Goal: Manage account settings

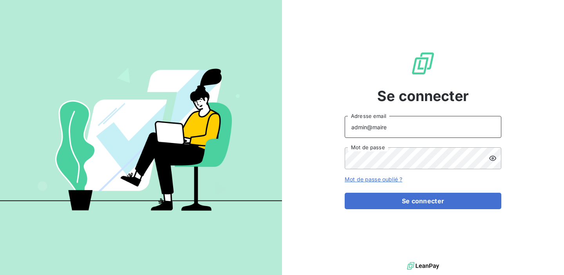
click at [420, 122] on input "admin@maire" at bounding box center [423, 127] width 157 height 22
click at [401, 138] on div "admin@maire Adresse email Mot de passe" at bounding box center [423, 142] width 157 height 53
click at [401, 133] on input "admin@maire" at bounding box center [423, 127] width 157 height 22
type input "admin@atmplasturgie"
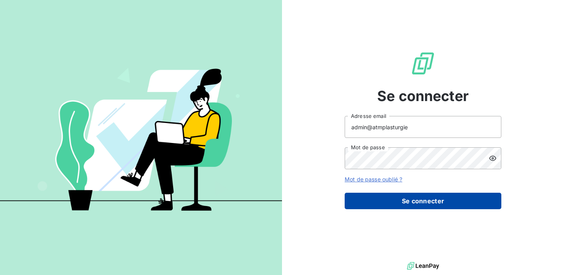
click at [404, 207] on button "Se connecter" at bounding box center [423, 201] width 157 height 16
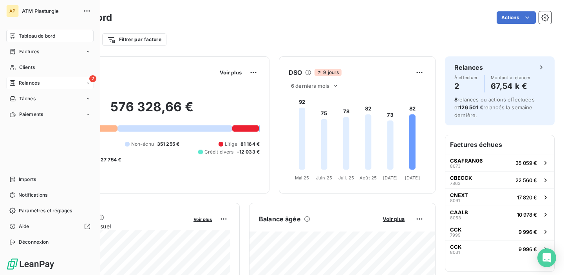
click at [34, 84] on span "Relances" at bounding box center [29, 83] width 21 height 7
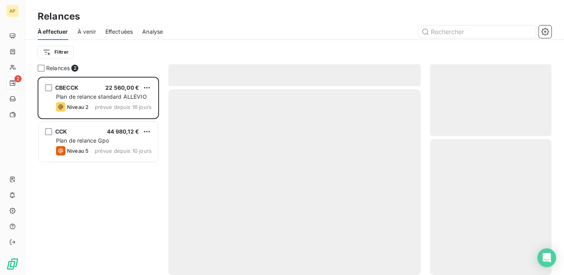
scroll to position [198, 121]
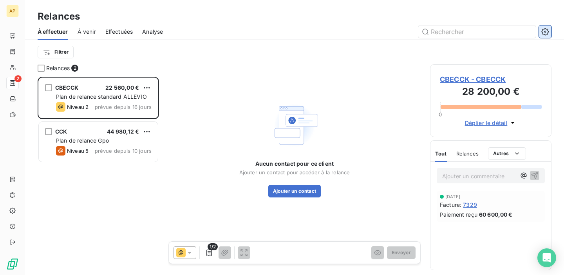
click at [547, 30] on icon "button" at bounding box center [545, 32] width 8 height 8
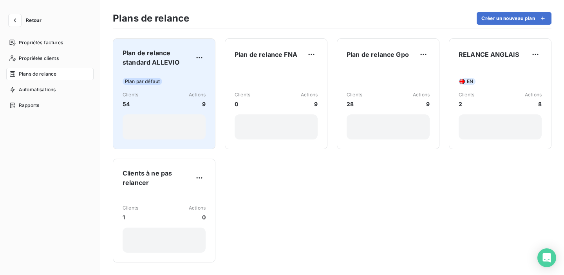
click at [174, 104] on div "Clients 54 Actions 9" at bounding box center [164, 99] width 83 height 17
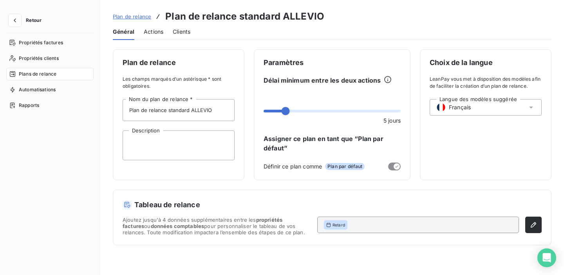
click at [159, 36] on div "Actions" at bounding box center [154, 32] width 20 height 16
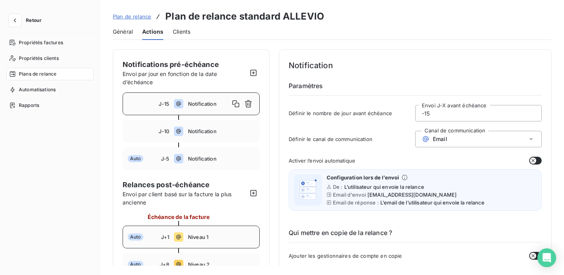
click at [222, 231] on div "Auto J+1 Niveau 1" at bounding box center [191, 237] width 137 height 23
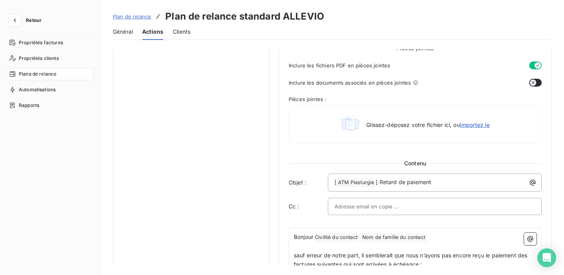
scroll to position [381, 0]
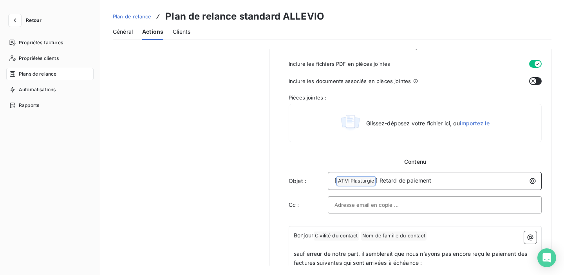
drag, startPoint x: 376, startPoint y: 180, endPoint x: 348, endPoint y: 177, distance: 28.4
click at [348, 177] on p "[ ATM Plasturgie ﻿ ] Retard de paiement" at bounding box center [437, 180] width 204 height 9
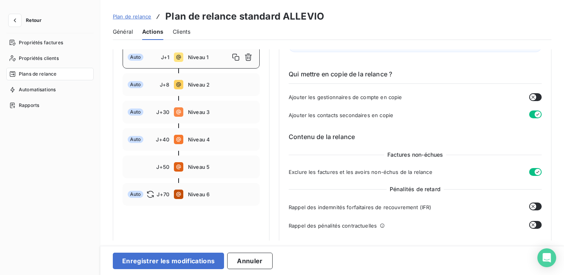
scroll to position [0, 0]
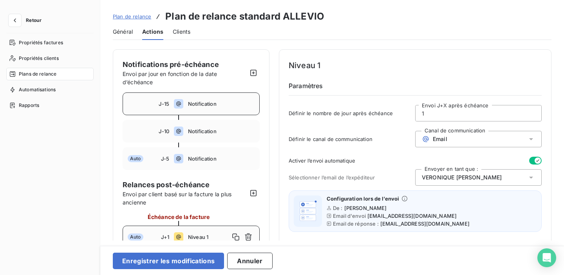
click at [218, 105] on span "Notification" at bounding box center [221, 104] width 67 height 6
type input "-15"
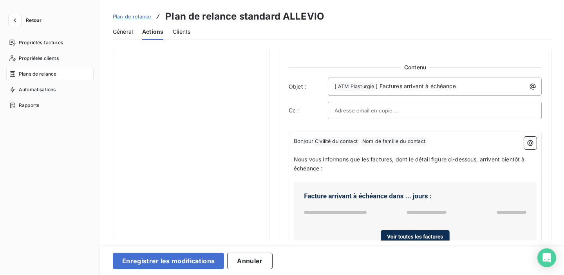
scroll to position [356, 0]
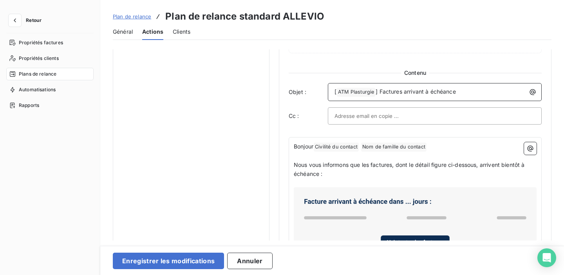
click at [376, 91] on span "] Factures arrivant à échéance" at bounding box center [416, 91] width 80 height 7
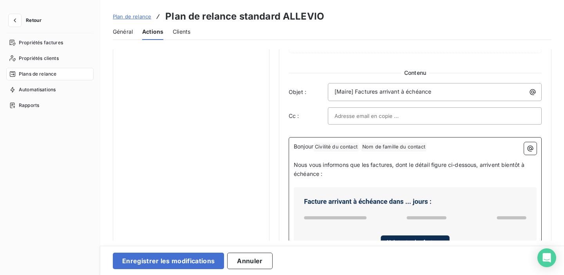
click at [318, 170] on span "Nous vous informons que les factures, dont le détail figure ci-dessous, arriven…" at bounding box center [410, 169] width 233 height 16
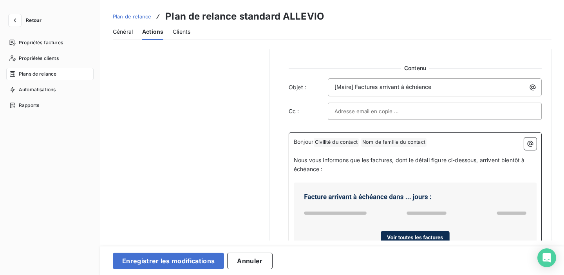
scroll to position [361, 0]
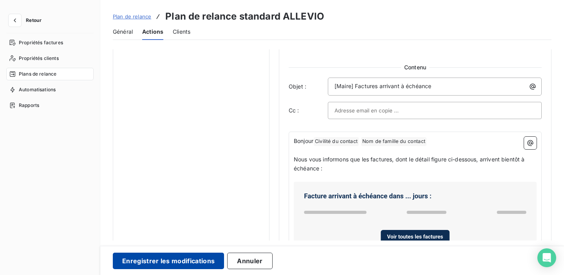
click at [184, 262] on button "Enregistrer les modifications" at bounding box center [168, 261] width 111 height 16
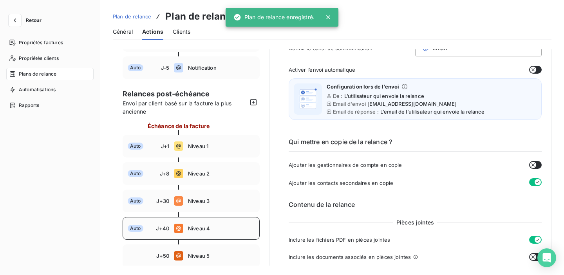
scroll to position [49, 0]
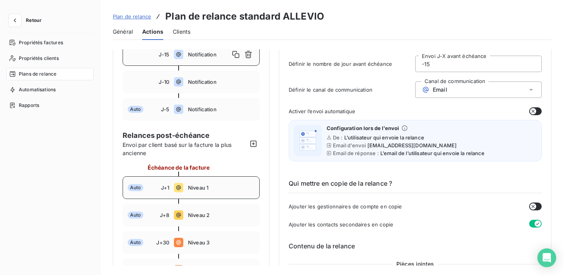
click at [196, 189] on span "Niveau 1" at bounding box center [221, 187] width 67 height 6
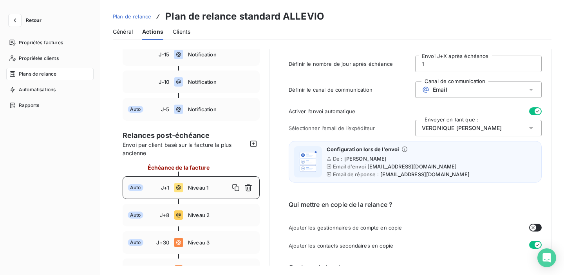
type input "1"
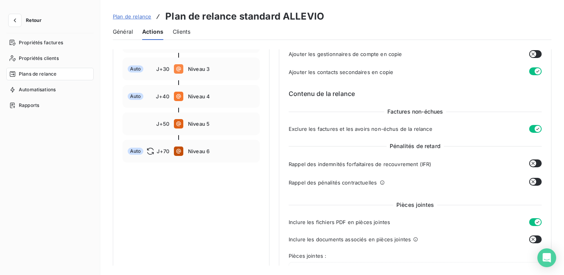
scroll to position [213, 0]
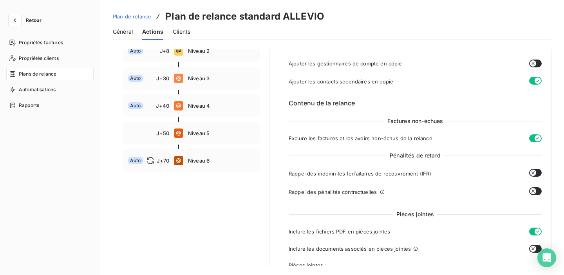
click at [135, 18] on span "Plan de relance" at bounding box center [132, 16] width 38 height 6
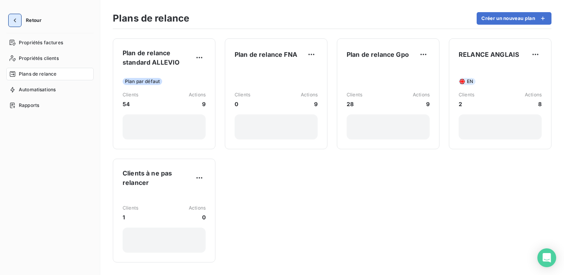
click at [16, 19] on icon "button" at bounding box center [15, 20] width 8 height 8
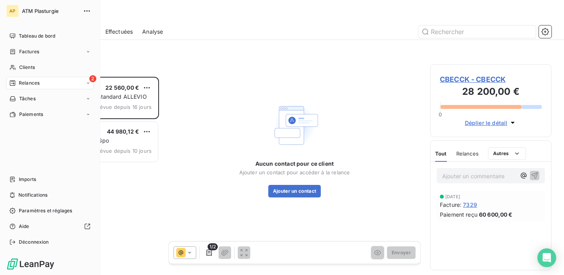
scroll to position [198, 121]
click at [44, 210] on span "Paramètres et réglages" at bounding box center [45, 210] width 53 height 7
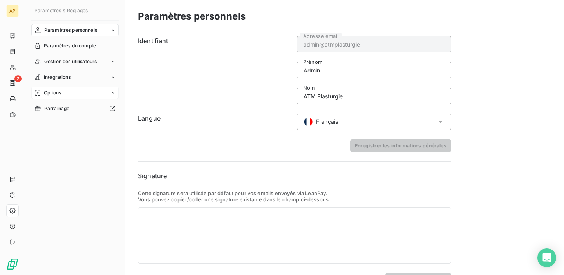
click at [74, 95] on div "Options" at bounding box center [74, 93] width 87 height 13
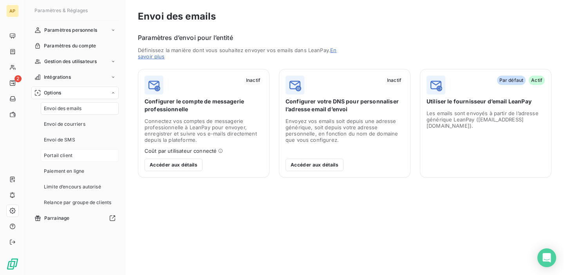
click at [67, 157] on span "Portail client" at bounding box center [58, 155] width 29 height 7
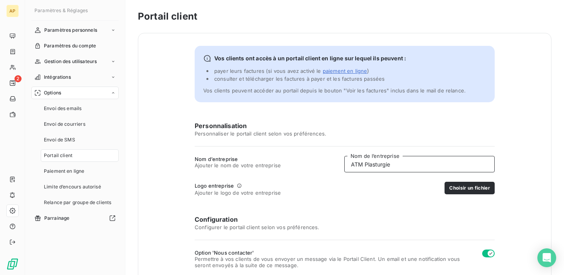
click at [397, 163] on input "ATM Plasturgie" at bounding box center [419, 164] width 150 height 16
type input "A"
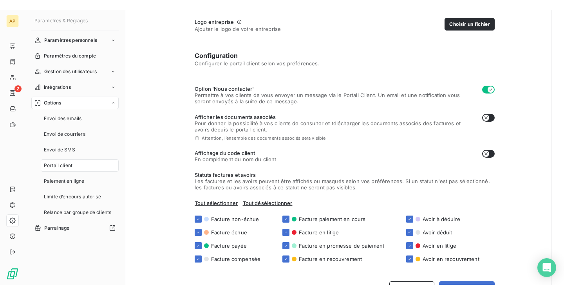
scroll to position [209, 0]
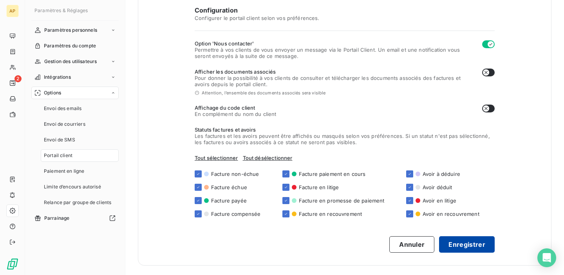
type input "Maire"
click at [463, 244] on button "Enregistrer" at bounding box center [467, 244] width 56 height 16
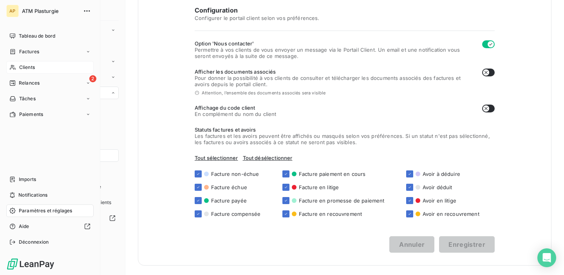
click at [28, 64] on span "Clients" at bounding box center [27, 67] width 16 height 7
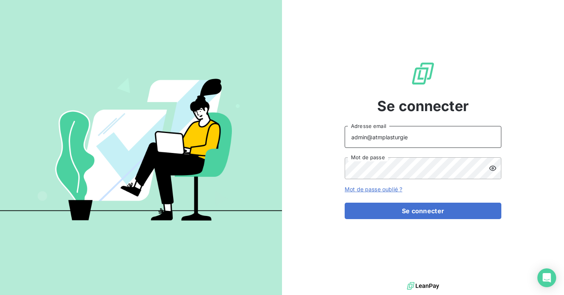
click at [416, 137] on input "admin@atmplasturgie" at bounding box center [423, 137] width 157 height 22
type input "admin@maire"
click at [345, 203] on button "Se connecter" at bounding box center [423, 211] width 157 height 16
